Goal: Information Seeking & Learning: Learn about a topic

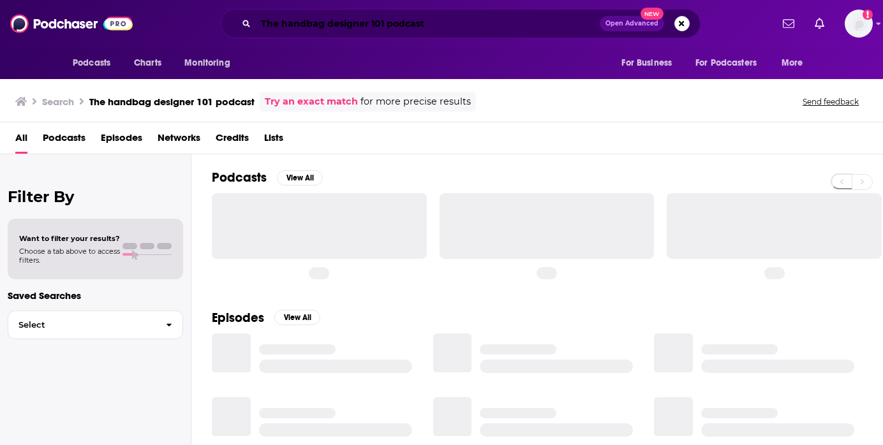
click at [324, 22] on input "The handbag designer 101 podcast" at bounding box center [428, 23] width 344 height 20
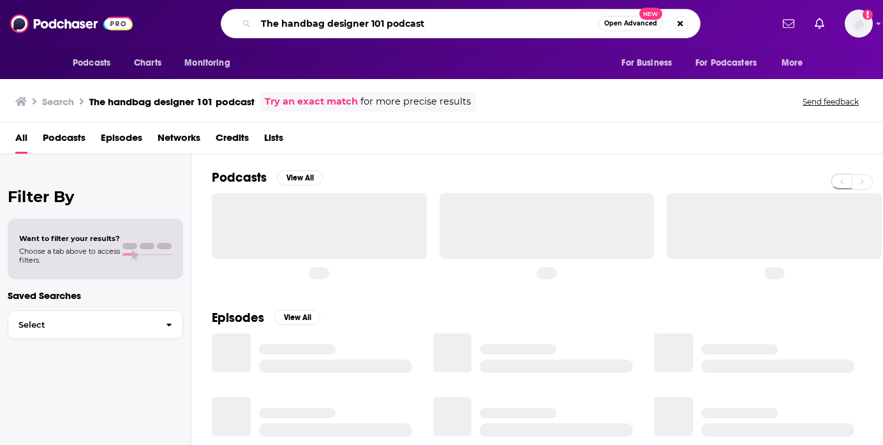
click at [324, 22] on input "The handbag designer 101 podcast" at bounding box center [427, 23] width 343 height 20
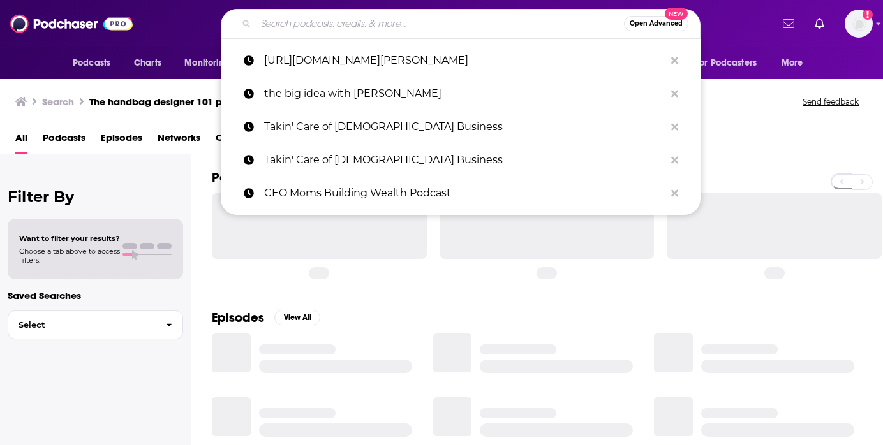
paste input "The Story of a Brand"
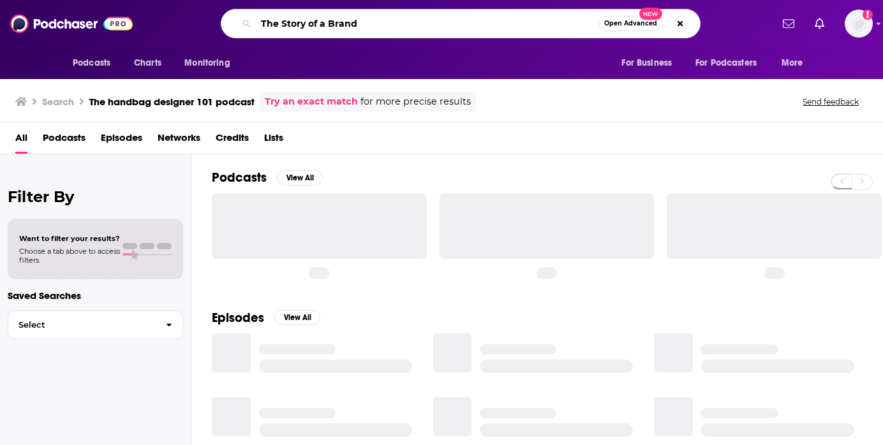
type input "The Story of a Brand"
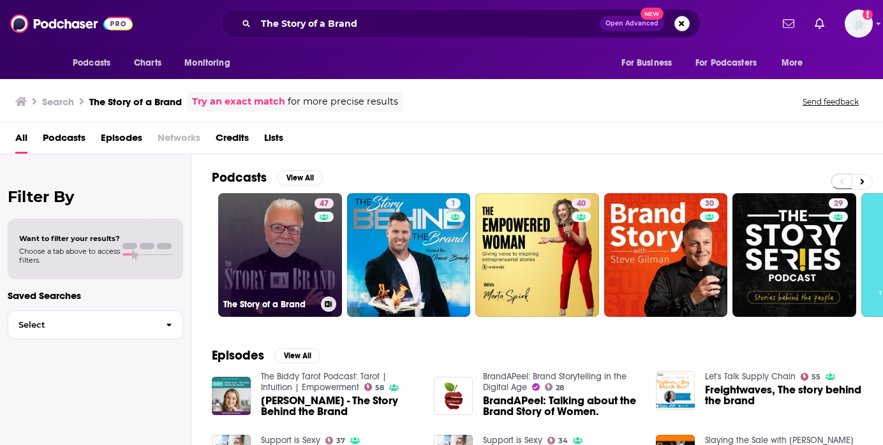
click at [311, 292] on link "47 The Story of a Brand" at bounding box center [280, 255] width 124 height 124
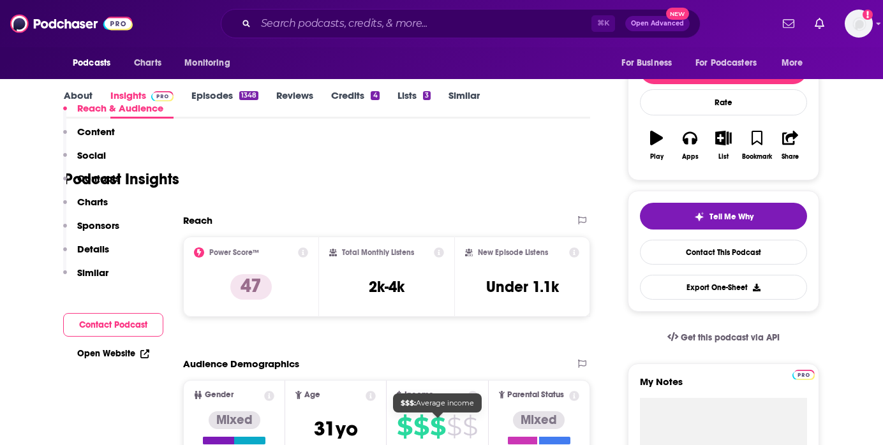
scroll to position [382, 0]
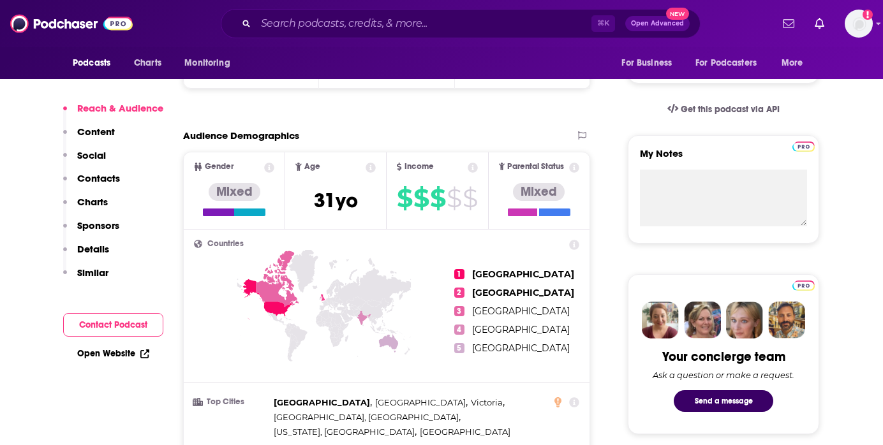
click at [109, 179] on p "Contacts" at bounding box center [98, 178] width 43 height 12
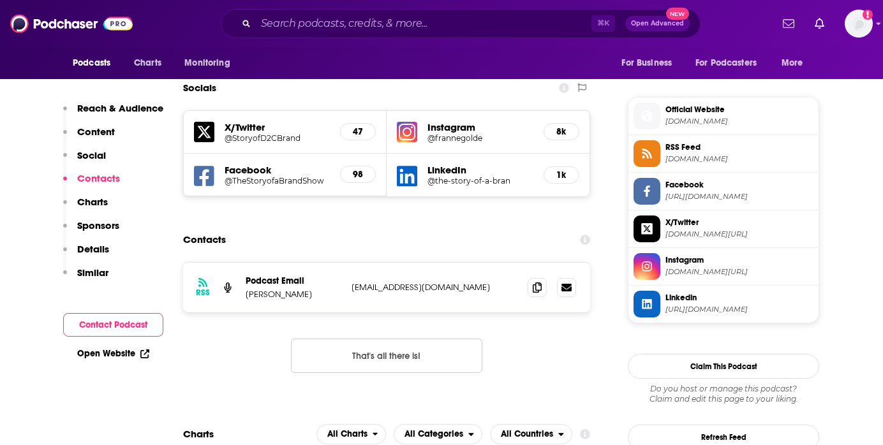
scroll to position [1110, 0]
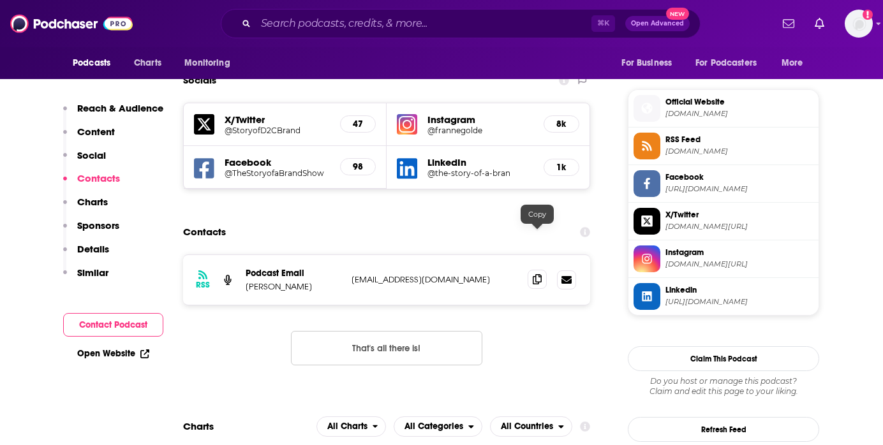
click at [536, 274] on icon at bounding box center [537, 279] width 9 height 10
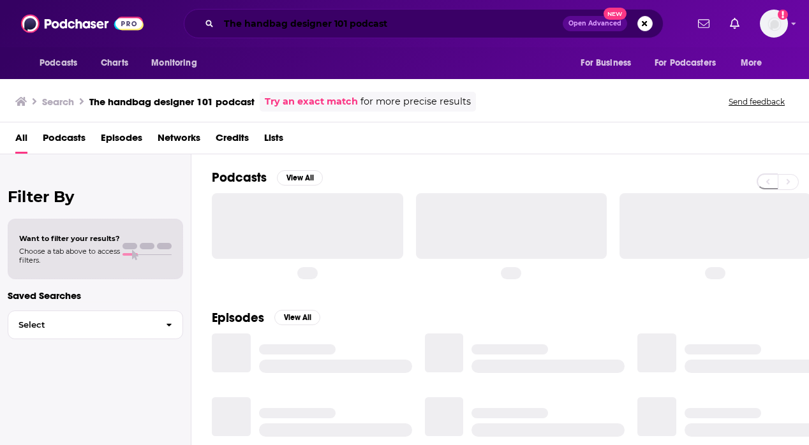
click at [279, 29] on input "The handbag designer 101 podcast" at bounding box center [391, 23] width 344 height 20
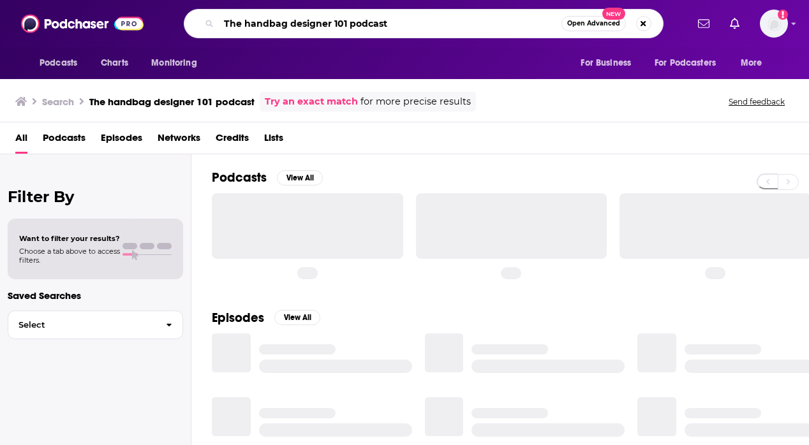
click at [279, 29] on input "The handbag designer 101 podcast" at bounding box center [390, 23] width 343 height 20
type input "Beauty and the Brand"
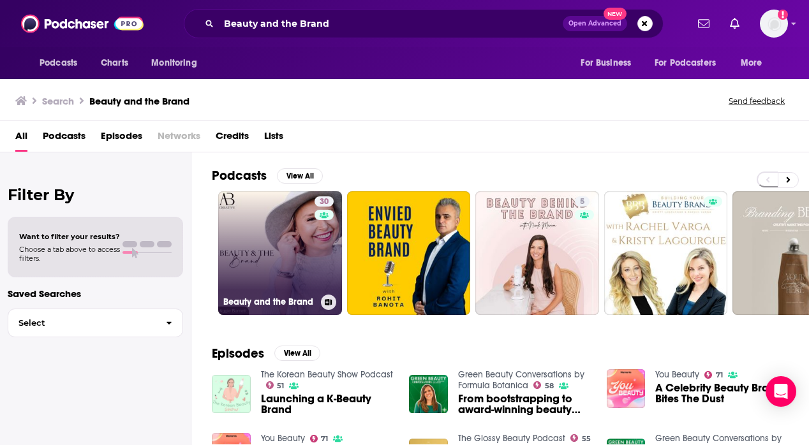
click at [310, 258] on link "30 Beauty and the Brand" at bounding box center [280, 253] width 124 height 124
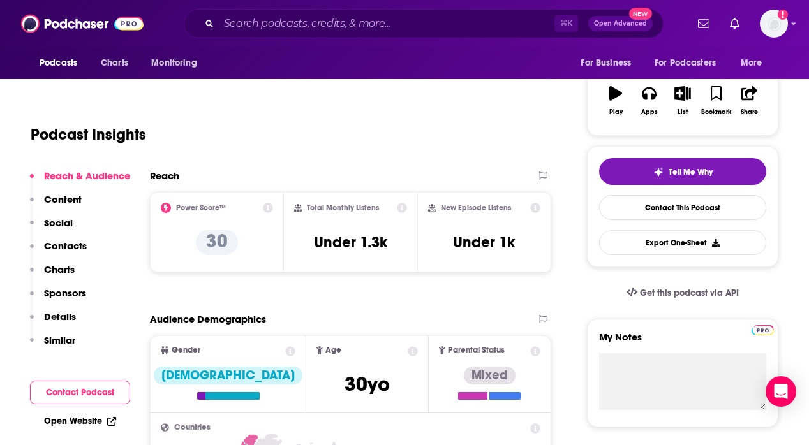
scroll to position [203, 0]
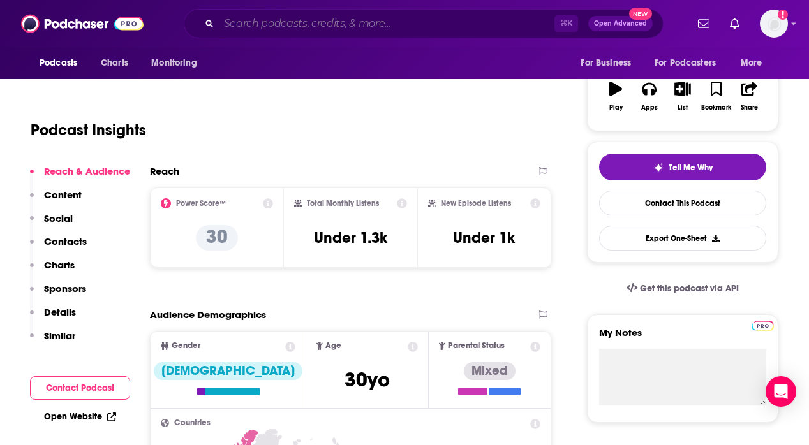
click at [339, 26] on input "Search podcasts, credits, & more..." at bounding box center [387, 23] width 336 height 20
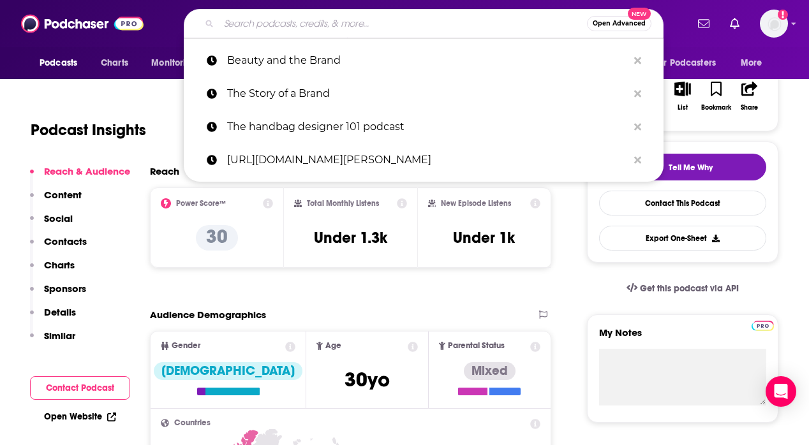
paste input "Financial Feminist"
type input "Financial Feminist"
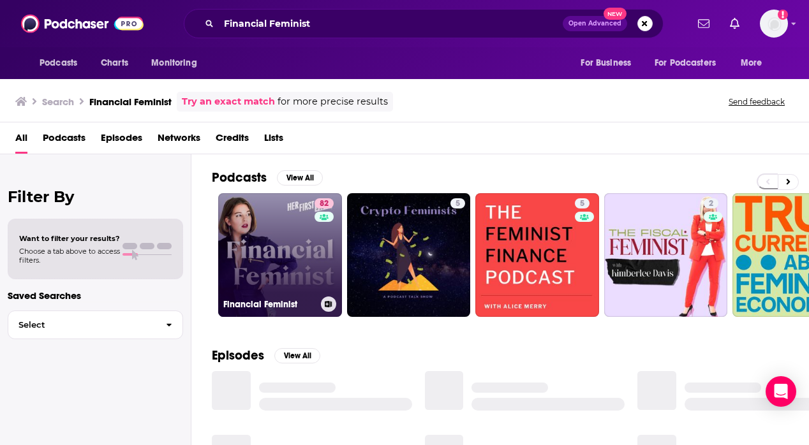
click at [278, 212] on link "82 Financial Feminist" at bounding box center [280, 255] width 124 height 124
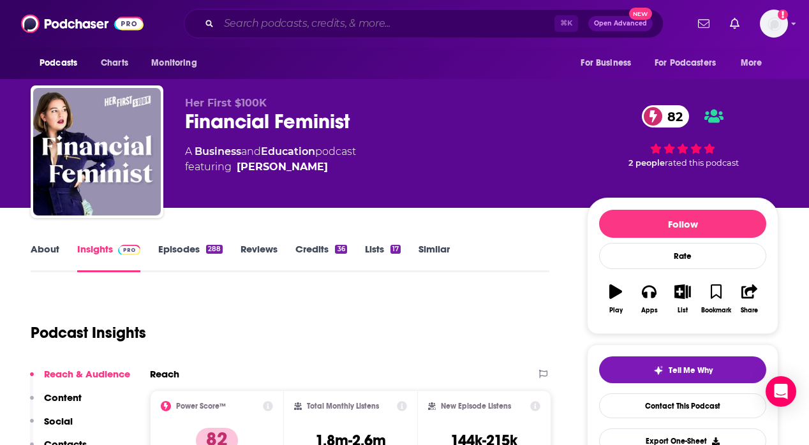
click at [270, 23] on input "Search podcasts, credits, & more..." at bounding box center [387, 23] width 336 height 20
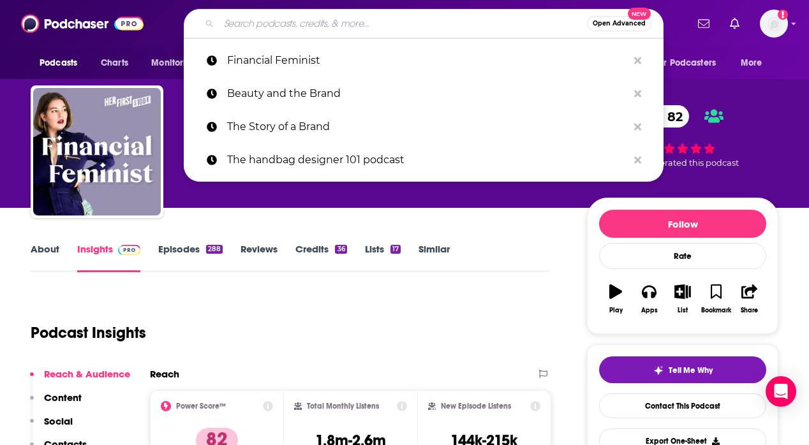
paste input "Financial Feminist"
type input "Financial Feminist"
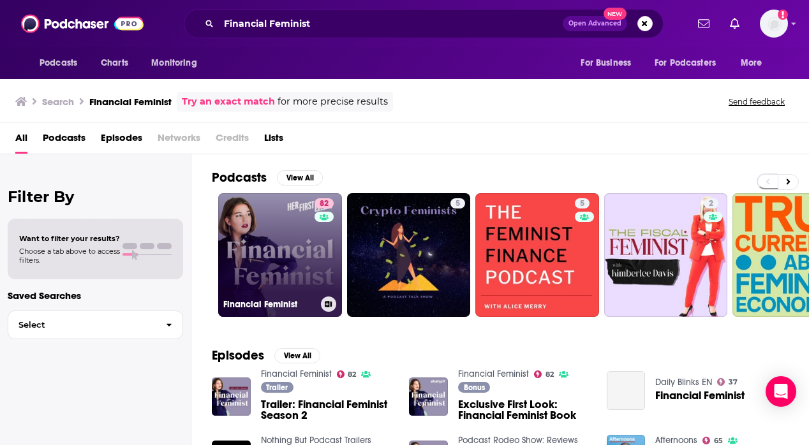
click at [266, 288] on link "82 Financial Feminist" at bounding box center [280, 255] width 124 height 124
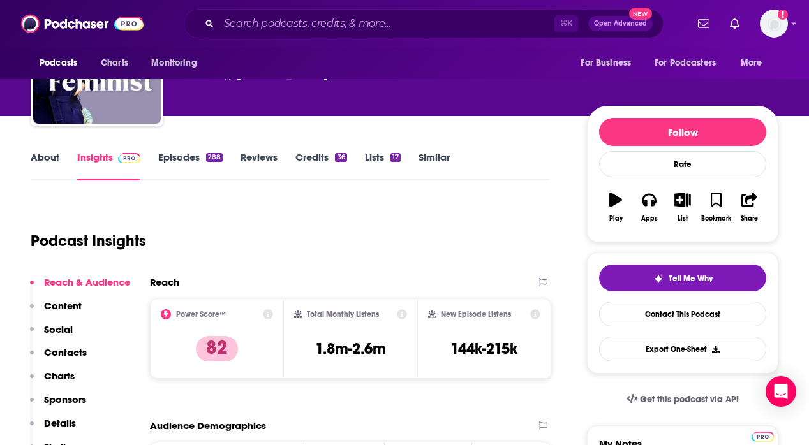
scroll to position [110, 0]
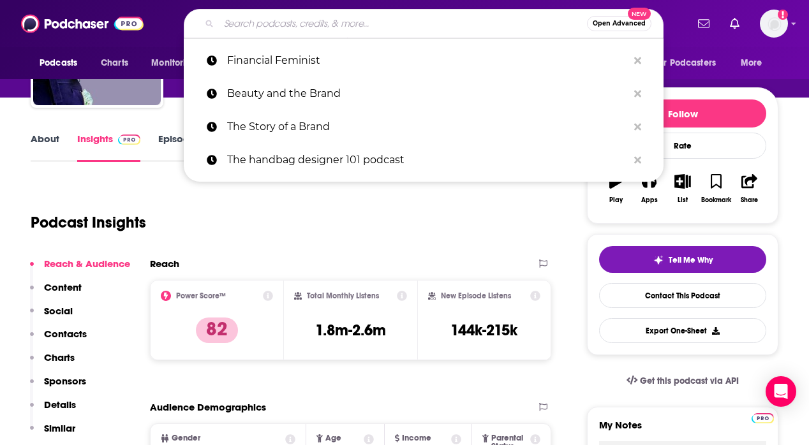
click at [297, 28] on input "Search podcasts, credits, & more..." at bounding box center [403, 23] width 368 height 20
paste input "Women of Inspiration™ Podcast"
type input "Women of Inspiration™ Podcast"
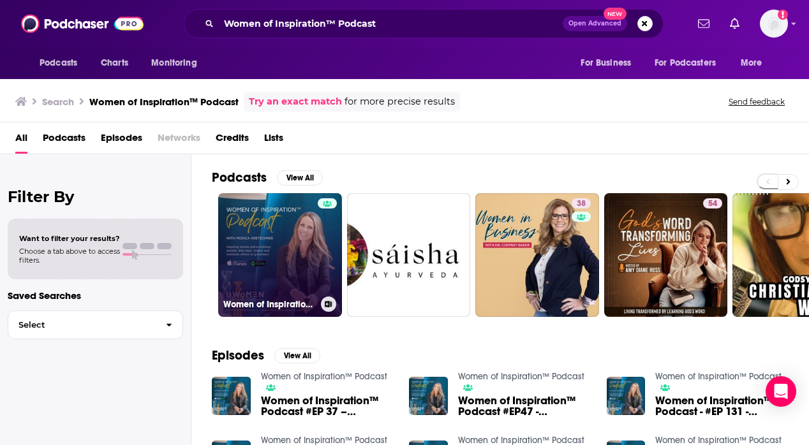
click at [295, 242] on link "Women of Inspiration™ Podcast" at bounding box center [280, 255] width 124 height 124
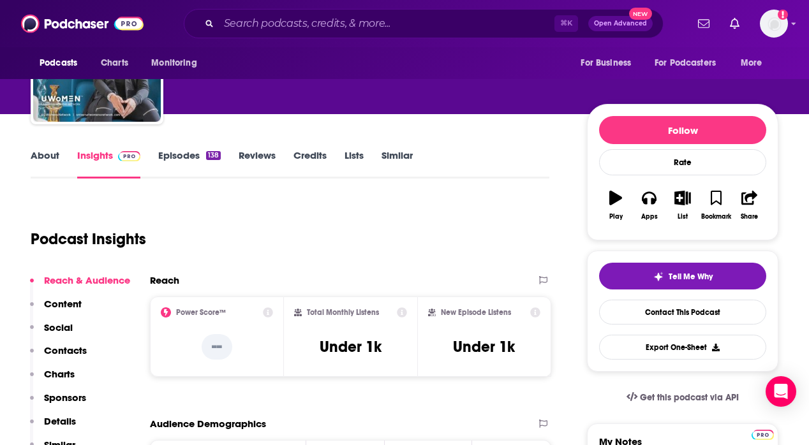
scroll to position [117, 0]
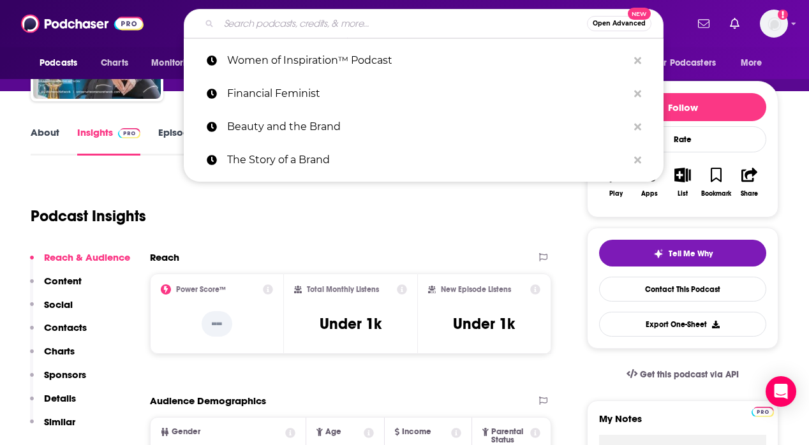
click at [290, 20] on input "Search podcasts, credits, & more..." at bounding box center [403, 23] width 368 height 20
paste input "WIL Talk Podcast"
type input "WIL Talk Podcast"
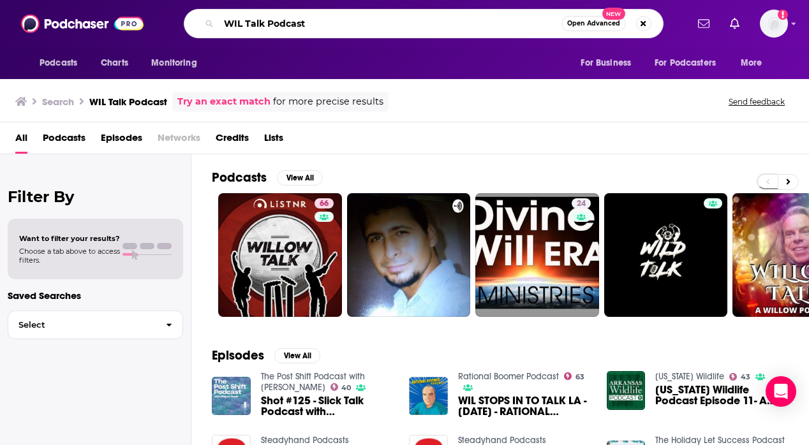
click at [289, 26] on input "WIL Talk Podcast" at bounding box center [390, 23] width 343 height 20
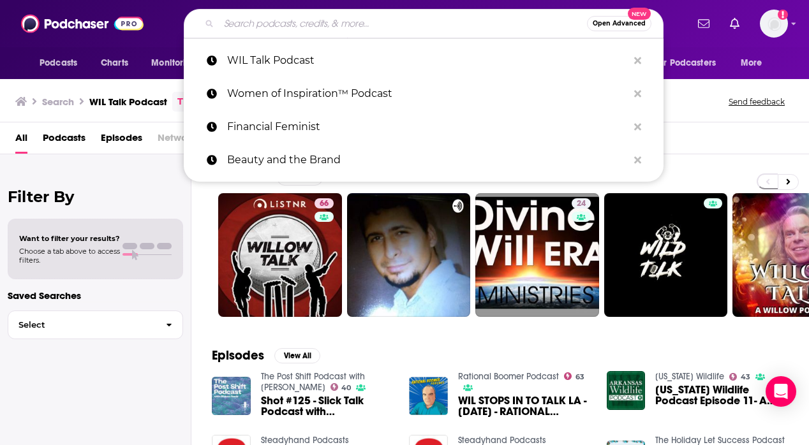
paste input "Doing Business Like a Woman Podcast"
type input "Doing Business Like a Woman Podcast"
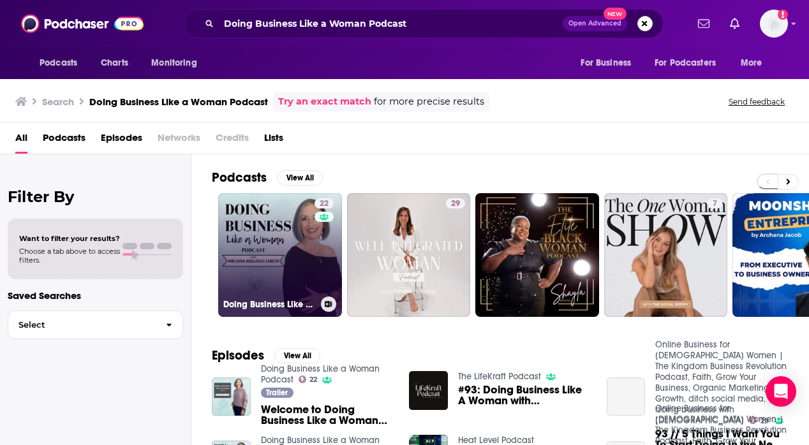
click at [289, 222] on link "22 Doing Business Like a Woman Podcast" at bounding box center [280, 255] width 124 height 124
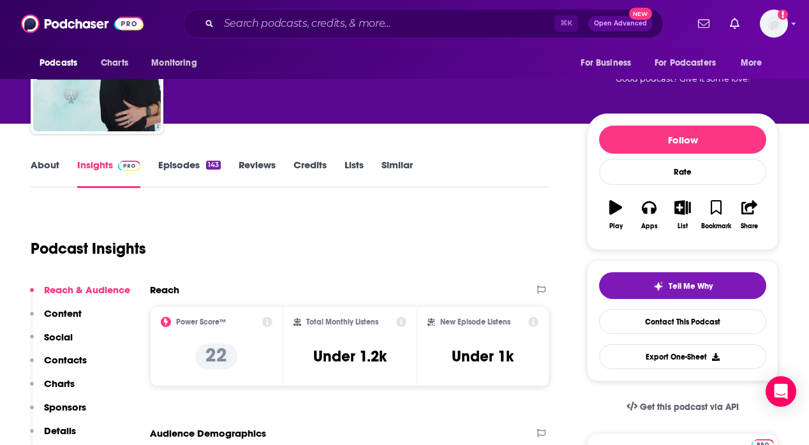
scroll to position [85, 0]
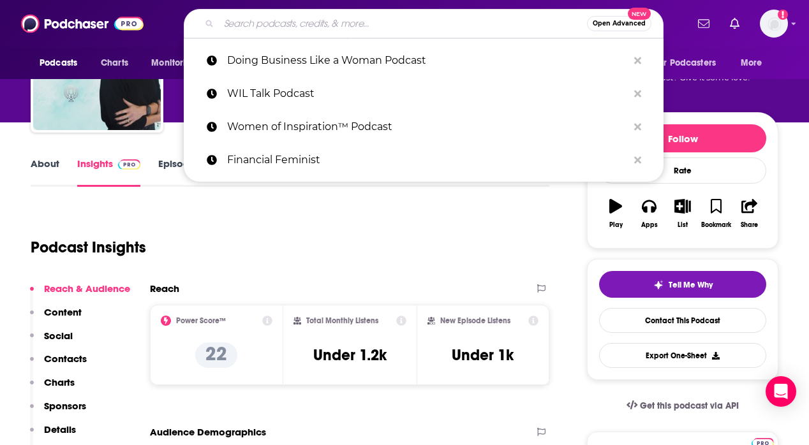
click at [287, 24] on input "Search podcasts, credits, & more..." at bounding box center [403, 23] width 368 height 20
paste input "Takin' Care of [DEMOGRAPHIC_DATA] Business"
type input "Takin' Care of [DEMOGRAPHIC_DATA] Business"
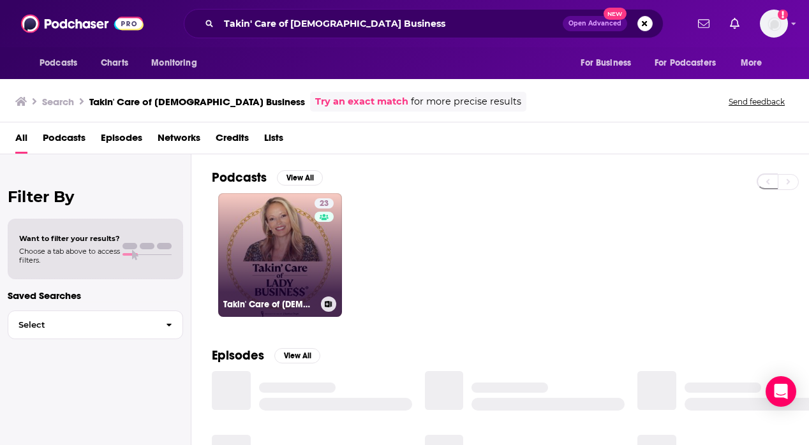
click at [264, 205] on link "23 Takin' Care of [DEMOGRAPHIC_DATA] Business®" at bounding box center [280, 255] width 124 height 124
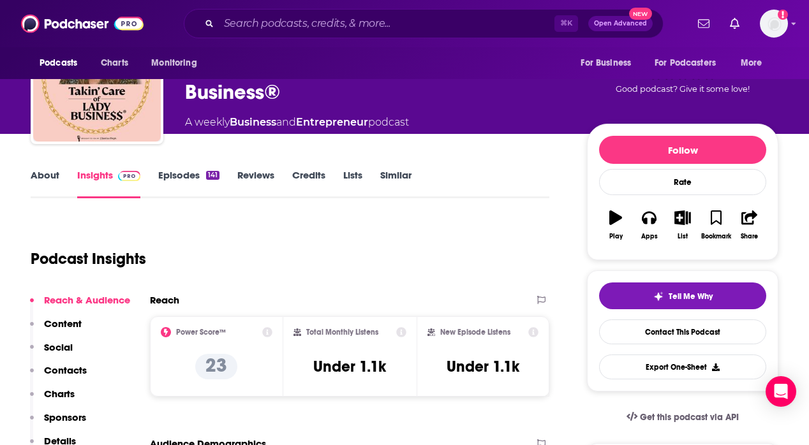
scroll to position [83, 0]
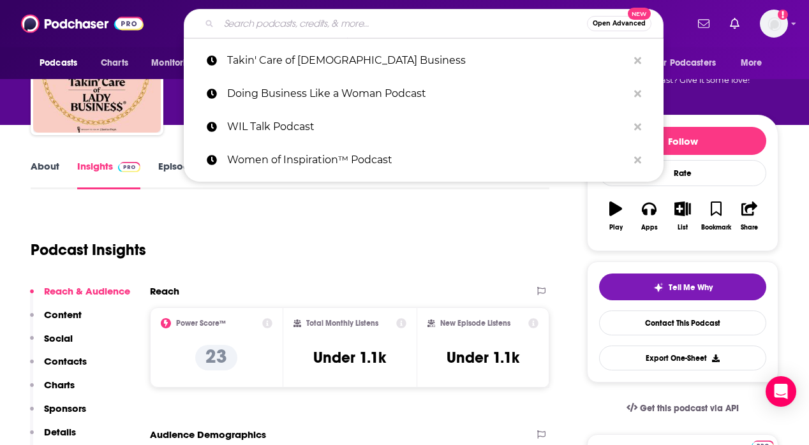
click at [255, 19] on input "Search podcasts, credits, & more..." at bounding box center [403, 23] width 368 height 20
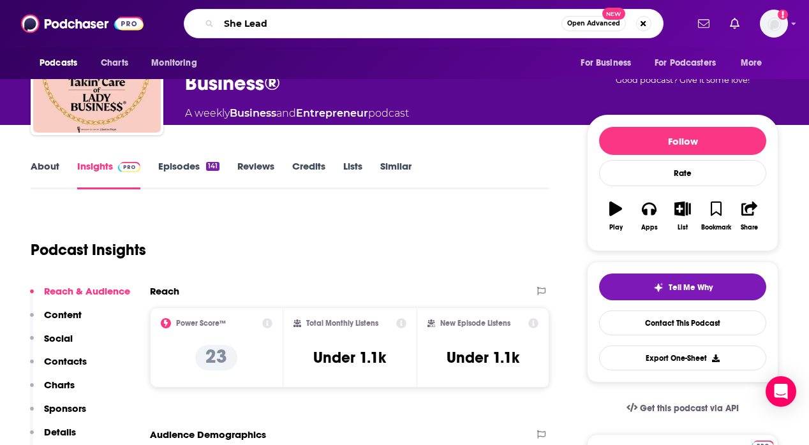
type input "She Leads"
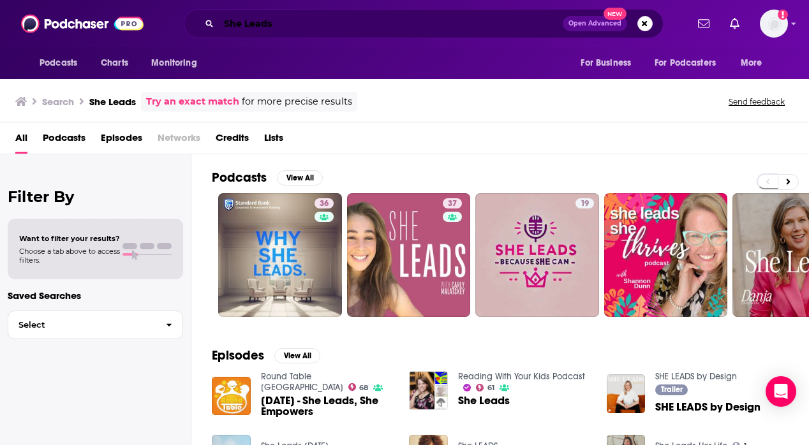
click at [315, 18] on input "She Leads" at bounding box center [391, 23] width 344 height 20
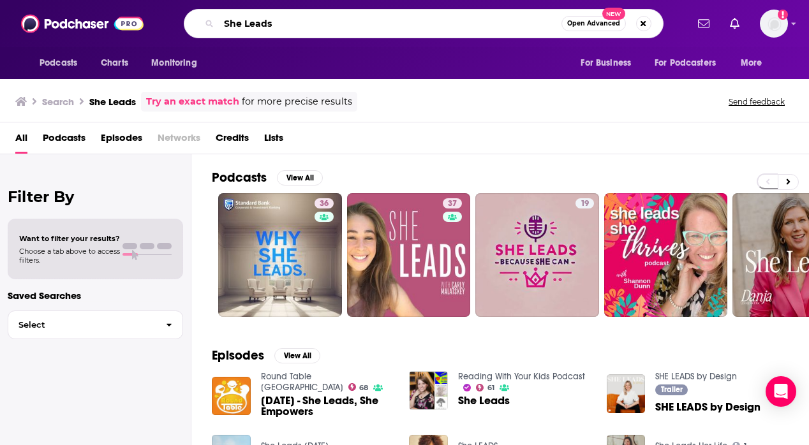
click at [315, 18] on input "She Leads" at bounding box center [390, 23] width 343 height 20
paste input "[URL][DOMAIN_NAME]"
type input "[URL][DOMAIN_NAME]"
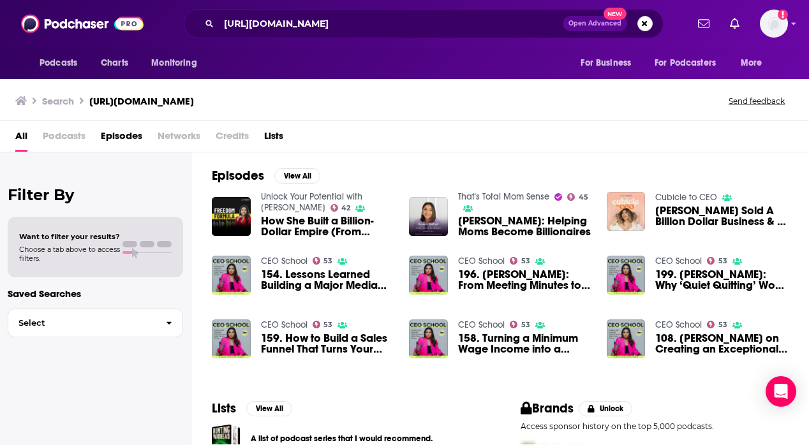
click at [331, 10] on div "[URL][DOMAIN_NAME] Open Advanced New" at bounding box center [424, 23] width 480 height 29
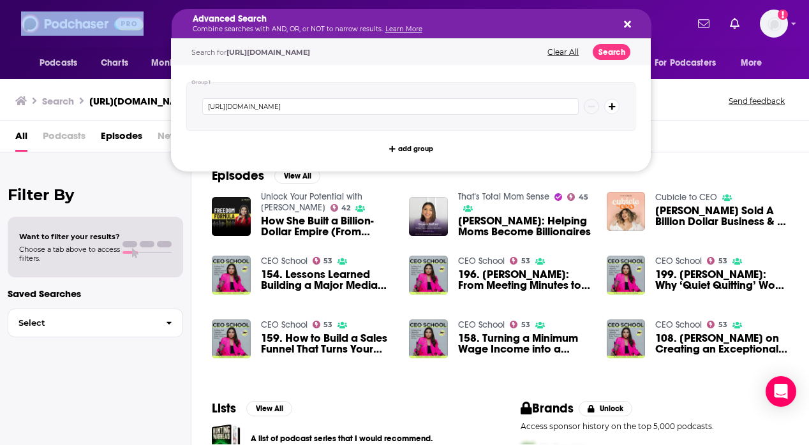
click at [330, 20] on h5 "Advanced Search" at bounding box center [401, 19] width 417 height 9
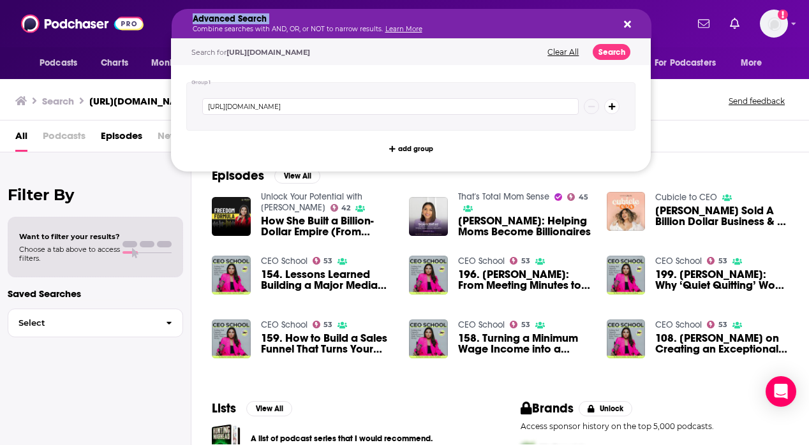
click at [330, 20] on h5 "Advanced Search" at bounding box center [401, 19] width 417 height 9
click at [115, 47] on div "Podcasts Charts Monitoring Advanced Search Combine searches with AND, OR, or NO…" at bounding box center [404, 23] width 809 height 47
click at [340, 16] on h5 "Advanced Search" at bounding box center [401, 19] width 417 height 9
click at [147, 36] on div "Podcasts Charts Monitoring Advanced Search Combine searches with AND, OR, or NO…" at bounding box center [404, 23] width 809 height 47
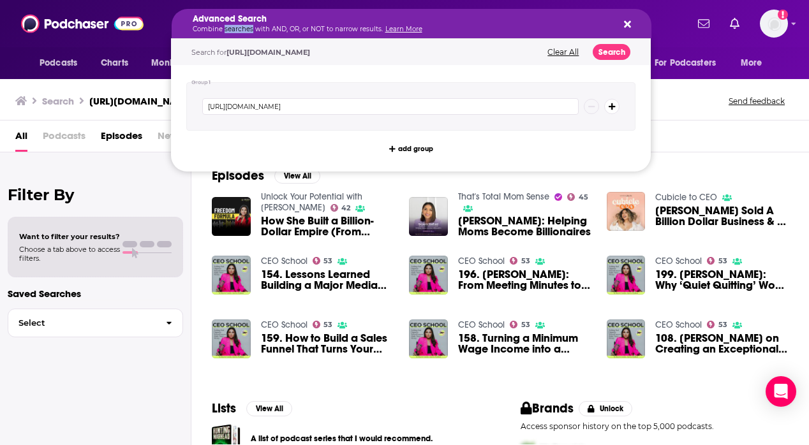
click at [244, 30] on p "Combine searches with AND, OR, or NOT to narrow results. Learn More" at bounding box center [401, 29] width 417 height 6
click at [630, 24] on icon "Search podcasts, credits, & more..." at bounding box center [627, 24] width 7 height 10
click at [440, 20] on h5 "Advanced Search" at bounding box center [401, 19] width 417 height 9
click at [627, 20] on icon "Search podcasts, credits, & more..." at bounding box center [627, 24] width 7 height 10
click at [301, 110] on input "[URL][DOMAIN_NAME]" at bounding box center [390, 106] width 376 height 17
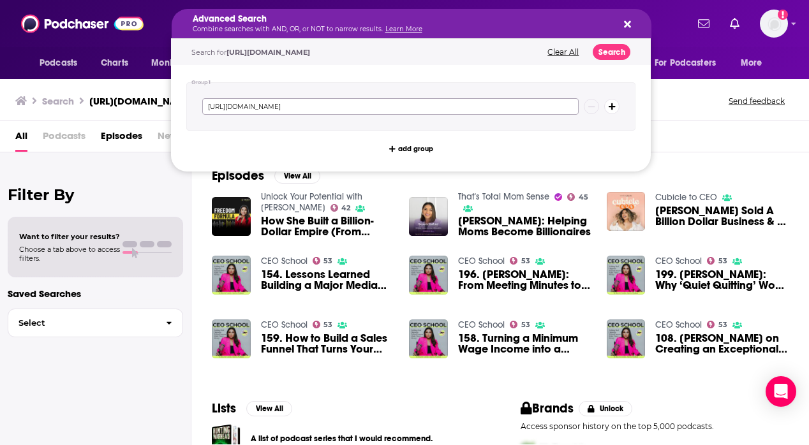
click at [301, 110] on input "[URL][DOMAIN_NAME]" at bounding box center [390, 106] width 376 height 17
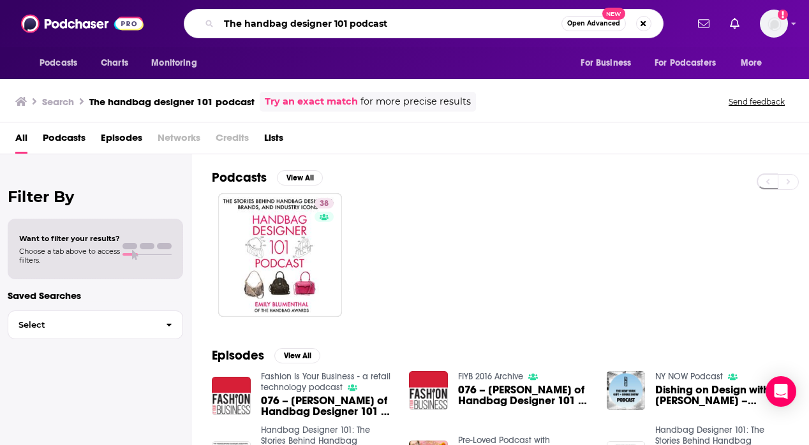
click at [324, 28] on input "The handbag designer 101 podcast" at bounding box center [390, 23] width 343 height 20
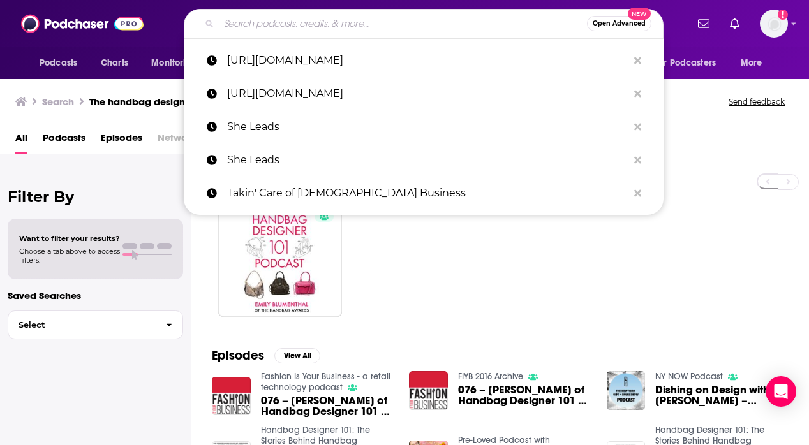
paste input "The CEO School"
type input "The CEO School"
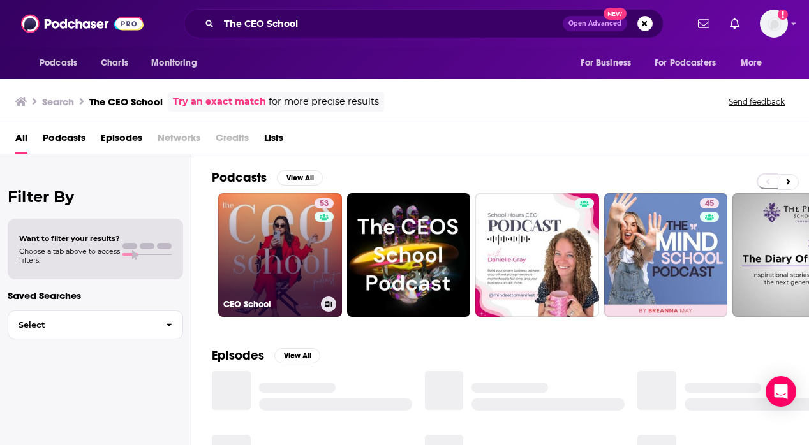
click at [287, 249] on link "53 CEO School" at bounding box center [280, 255] width 124 height 124
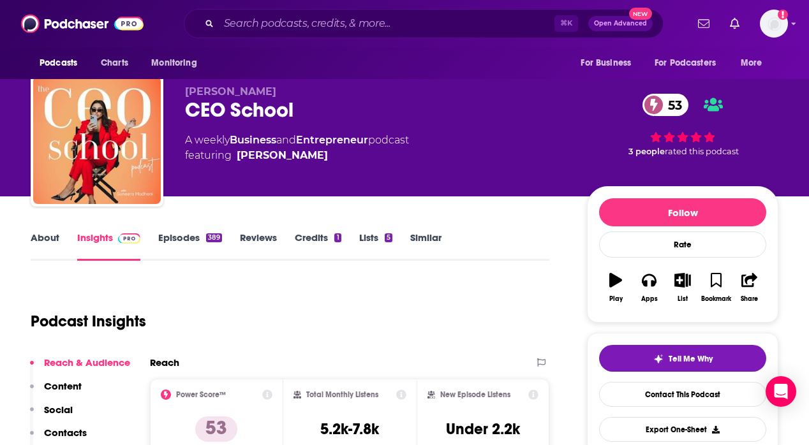
scroll to position [13, 0]
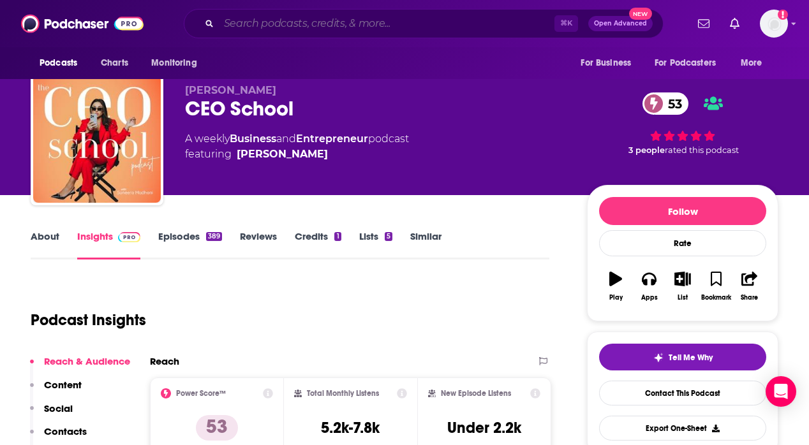
click at [245, 26] on input "Search podcasts, credits, & more..." at bounding box center [387, 23] width 336 height 20
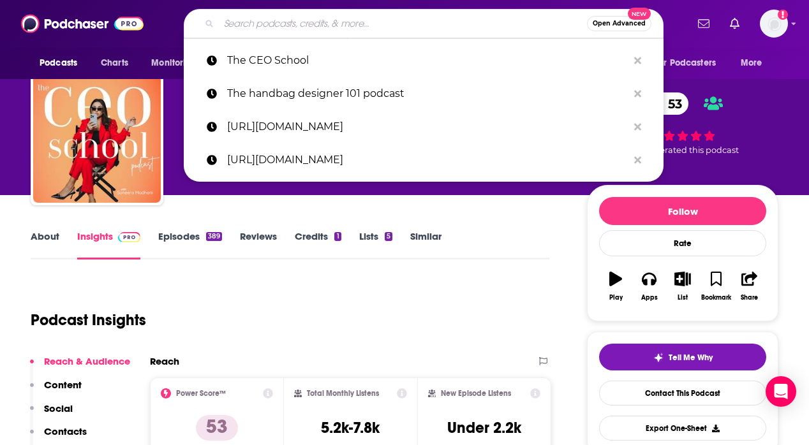
paste input "The Story of a Brand"
type input "The Story of a Brand"
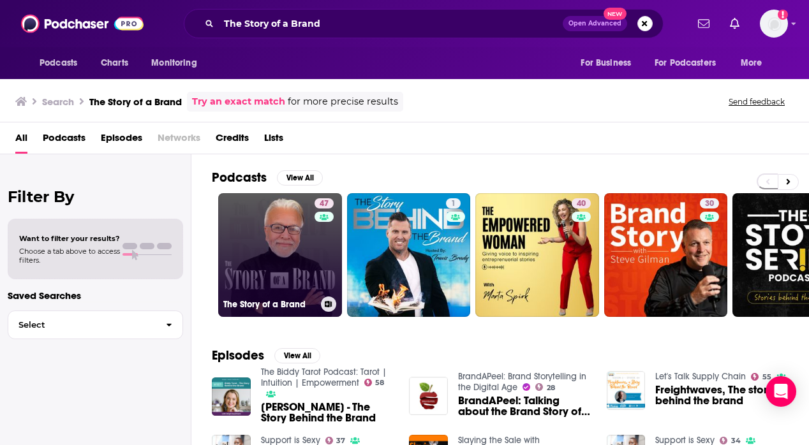
click at [272, 232] on link "47 The Story of a Brand" at bounding box center [280, 255] width 124 height 124
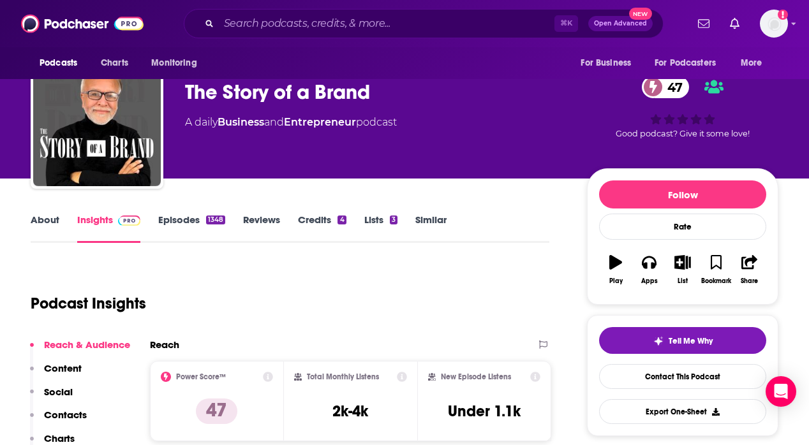
scroll to position [84, 0]
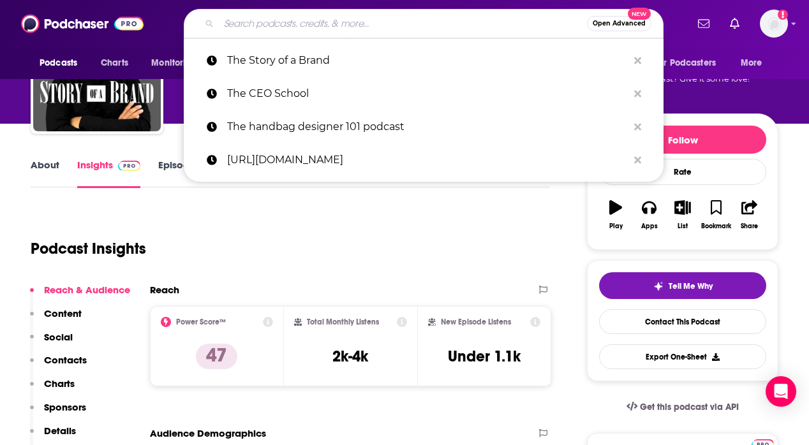
click at [285, 16] on input "Search podcasts, credits, & more..." at bounding box center [403, 23] width 368 height 20
paste input "She Leads"
type input "She Leads"
